Goal: Check status: Check status

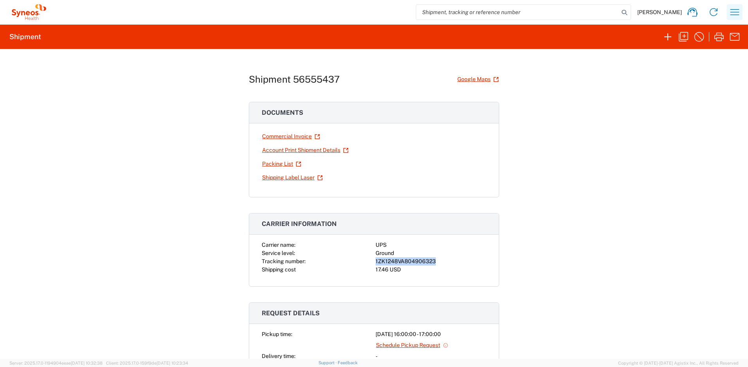
scroll to position [5, 0]
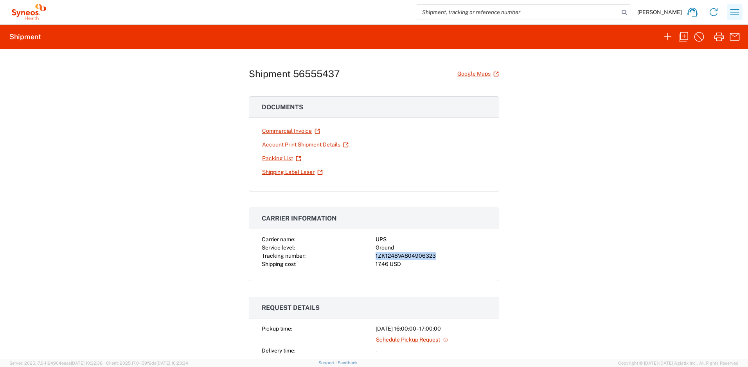
click at [732, 6] on icon "button" at bounding box center [735, 12] width 13 height 13
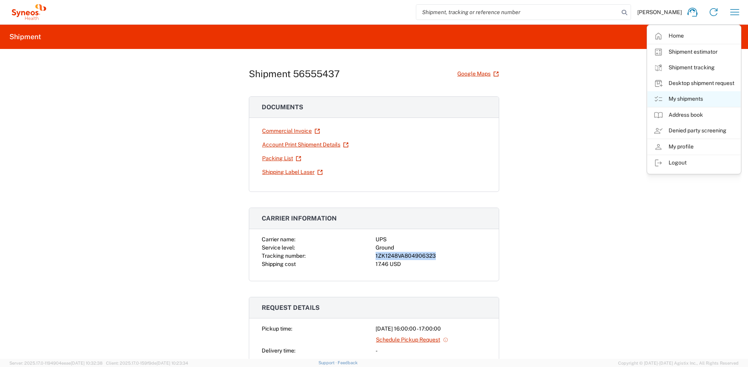
click at [689, 96] on link "My shipments" at bounding box center [694, 99] width 93 height 16
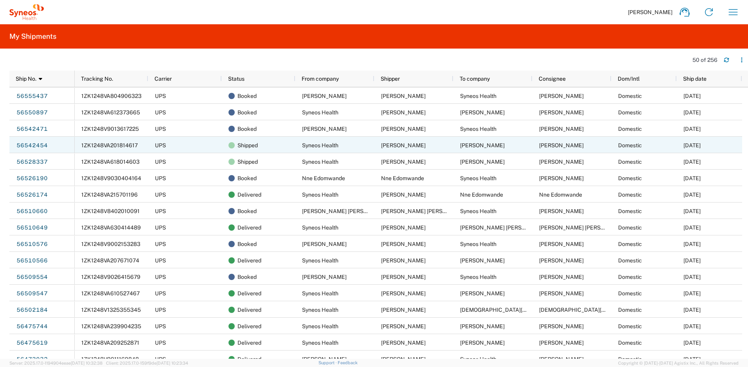
click at [123, 146] on span "1ZK1248VA201814617" at bounding box center [109, 145] width 56 height 6
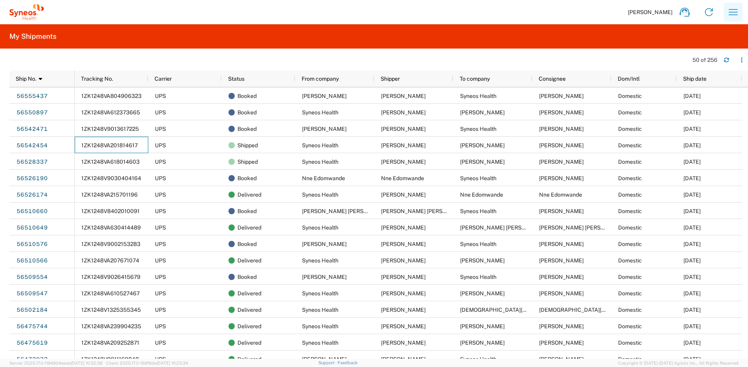
click at [739, 14] on icon "button" at bounding box center [733, 12] width 13 height 13
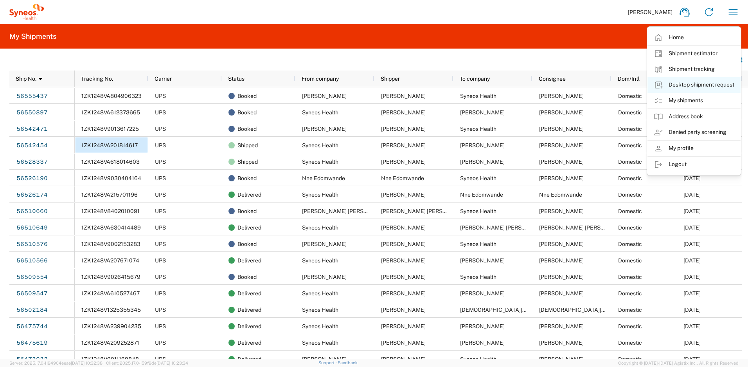
click at [692, 81] on link "Desktop shipment request" at bounding box center [694, 85] width 93 height 16
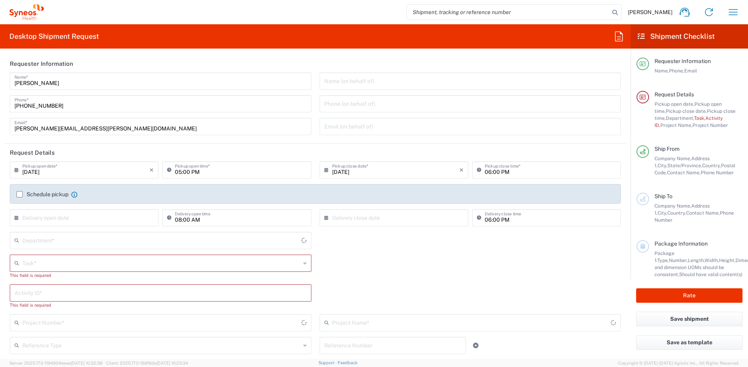
type input "New Jersey"
type input "United States"
type input "4510"
click at [739, 13] on icon "button" at bounding box center [733, 12] width 13 height 13
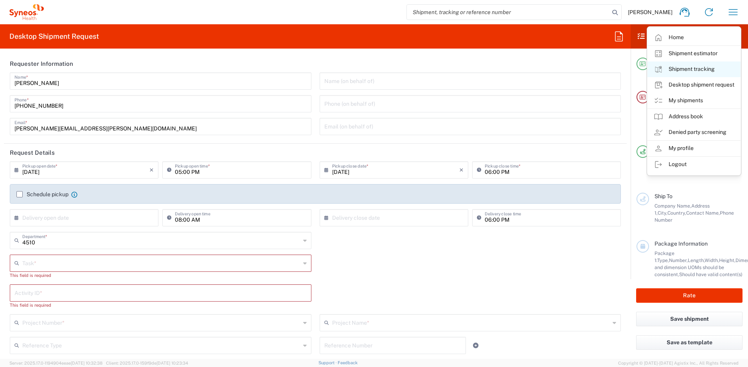
click at [677, 69] on link "Shipment tracking" at bounding box center [694, 69] width 93 height 16
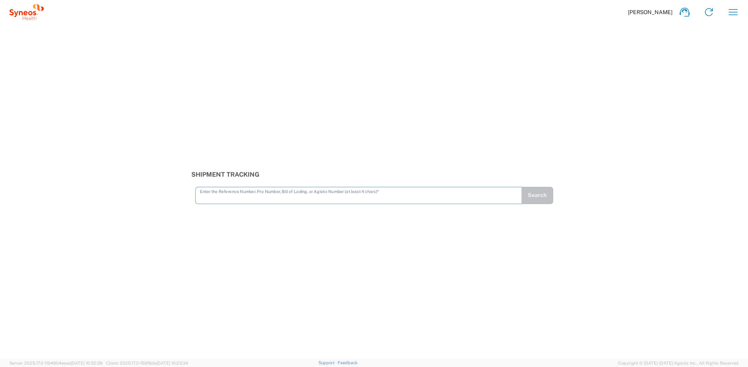
click at [207, 191] on input "text" at bounding box center [358, 195] width 317 height 14
type input "1ZK1248VA201814617"
click at [539, 197] on button "Search" at bounding box center [537, 195] width 32 height 17
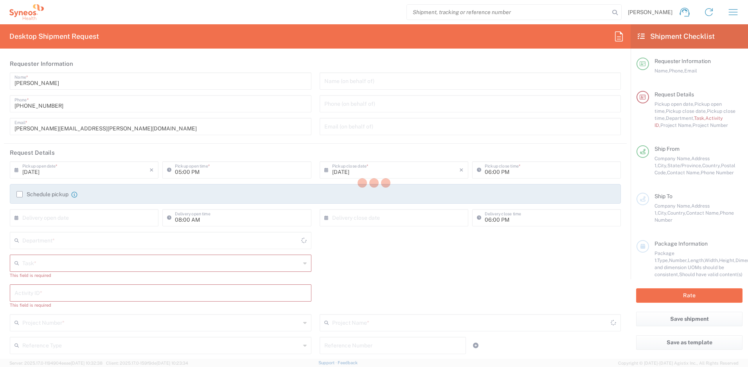
type input "New Jersey"
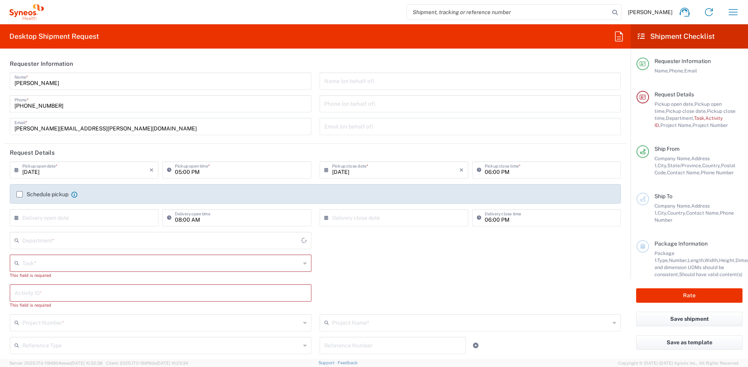
type input "4510"
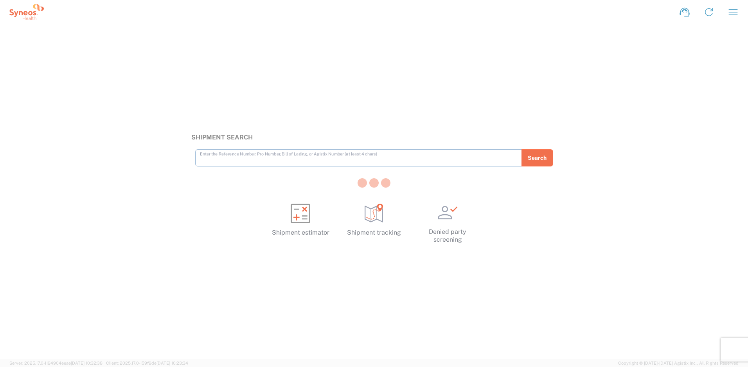
click at [732, 8] on div at bounding box center [374, 183] width 748 height 367
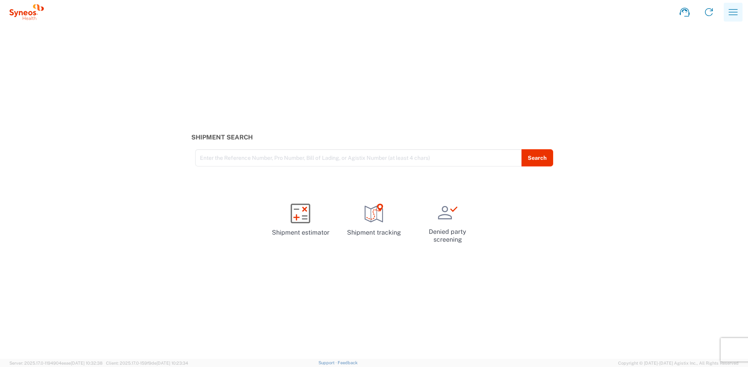
click at [731, 14] on icon "button" at bounding box center [733, 12] width 13 height 13
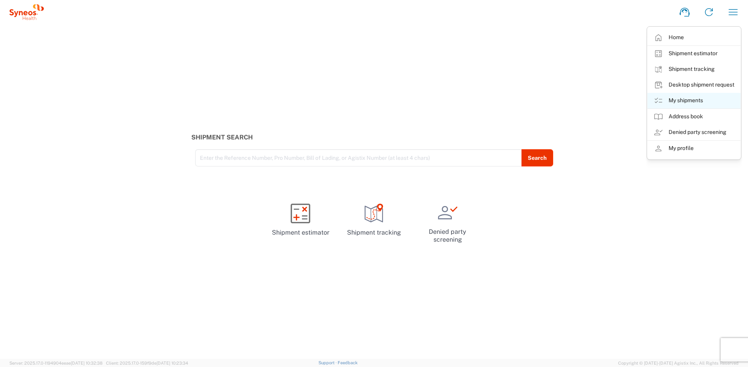
click at [686, 102] on link "My shipments" at bounding box center [694, 101] width 93 height 16
